Goal: Information Seeking & Learning: Learn about a topic

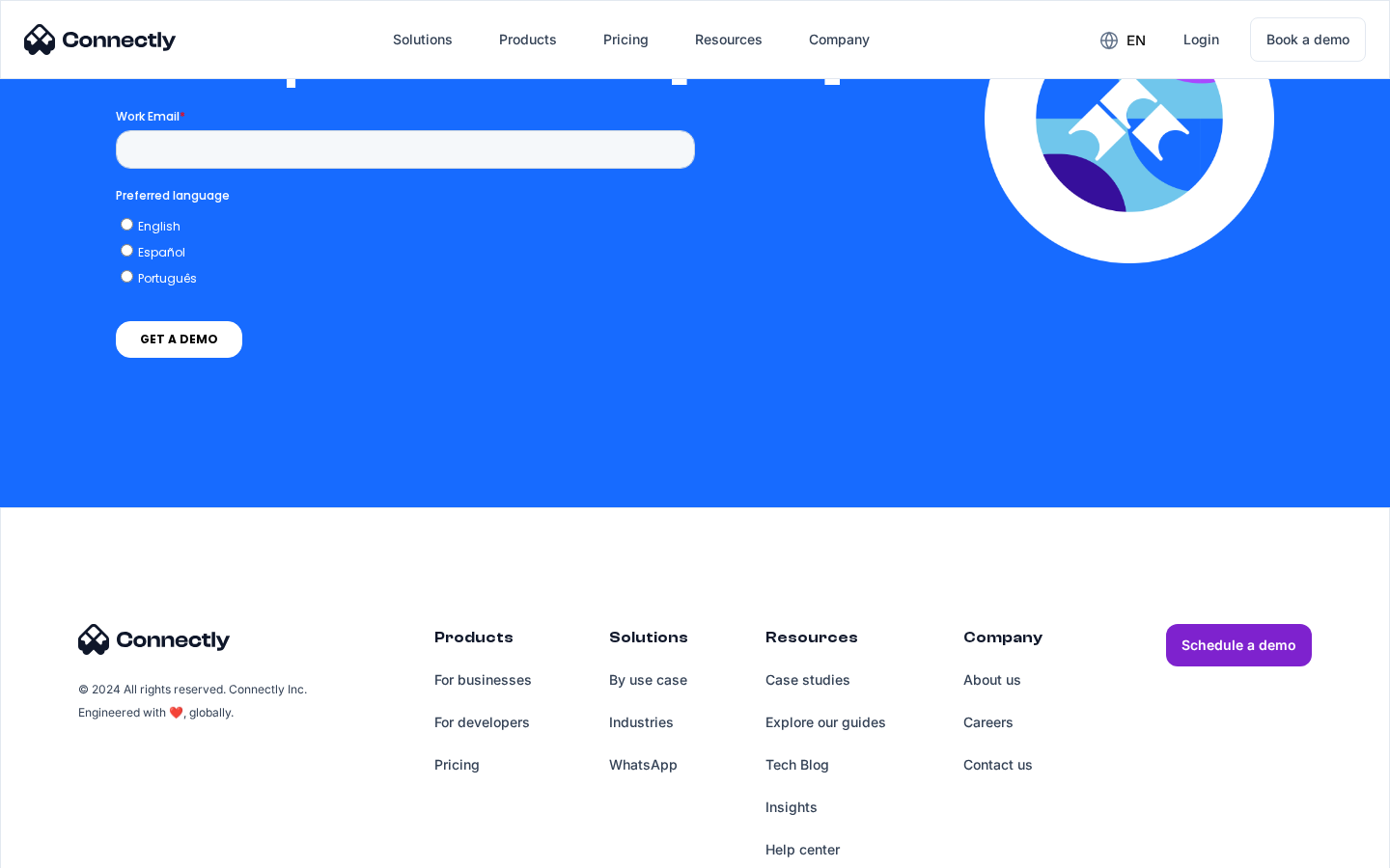
scroll to position [4236, 0]
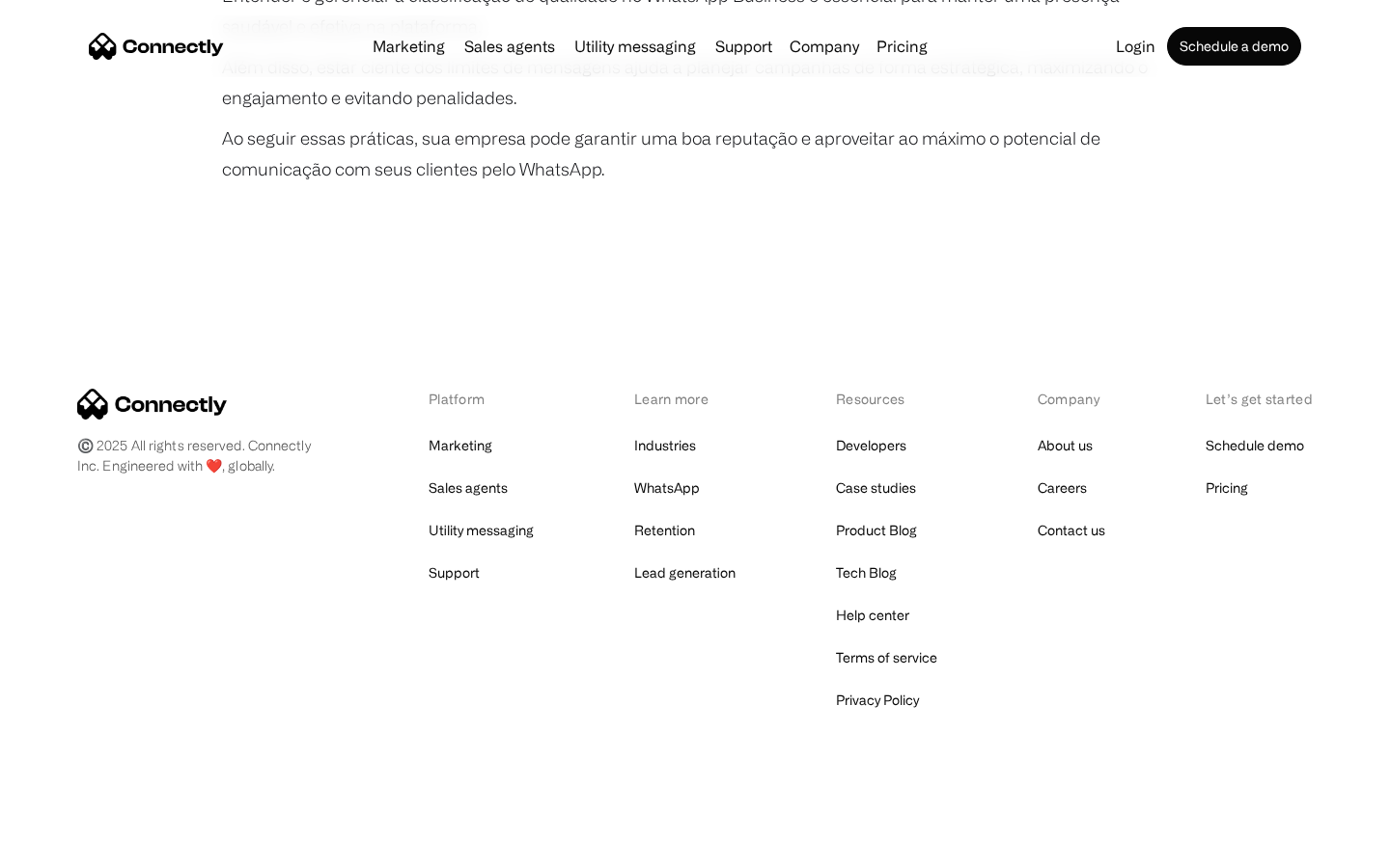
scroll to position [3614, 0]
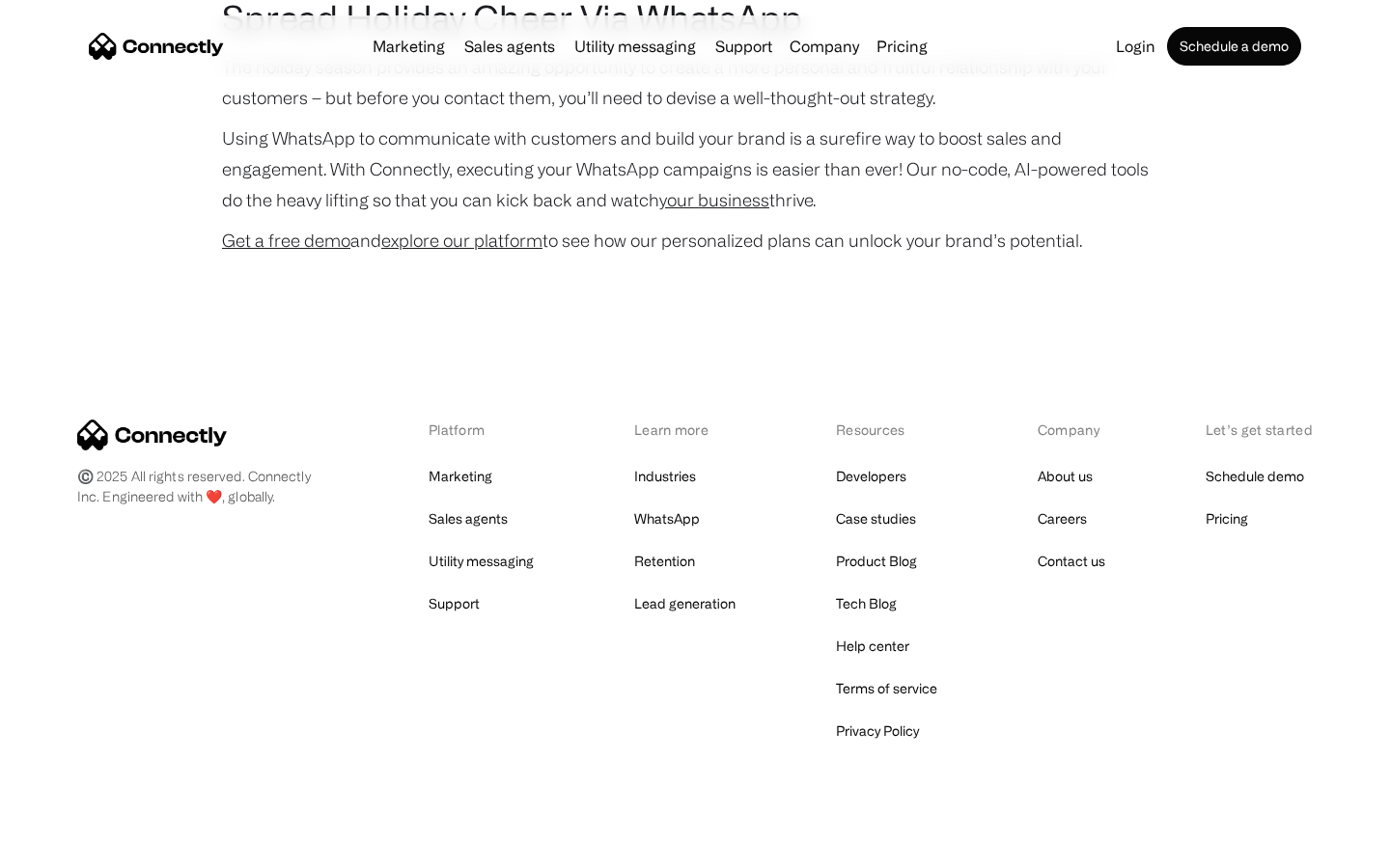
scroll to position [3965, 0]
